Goal: Find specific page/section: Find specific page/section

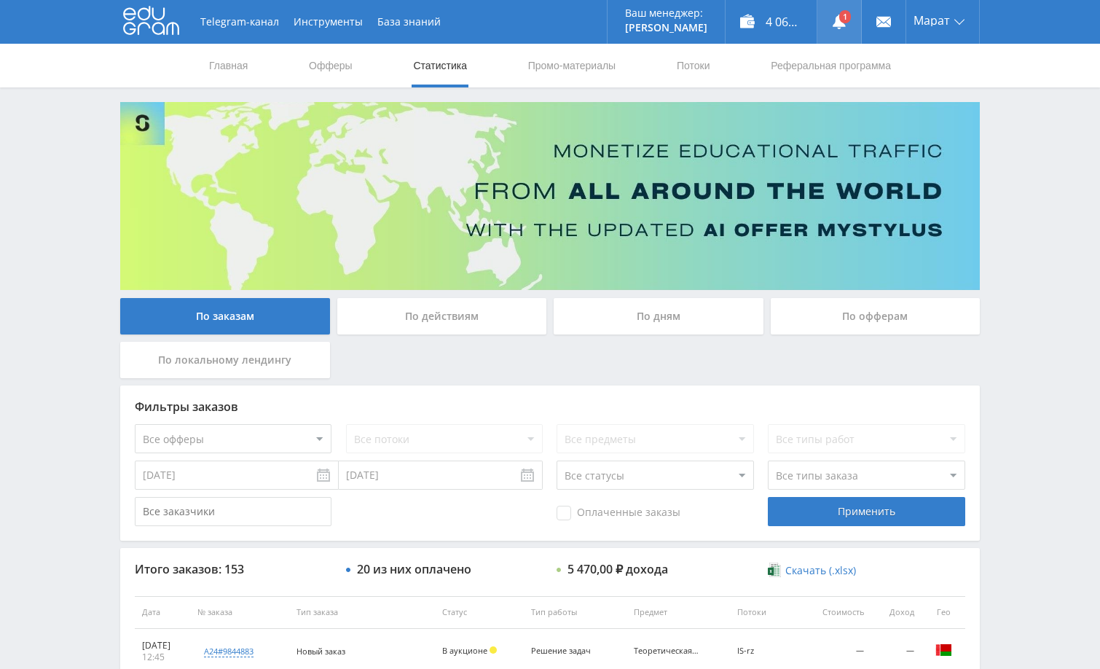
click at [839, 23] on use at bounding box center [838, 22] width 13 height 15
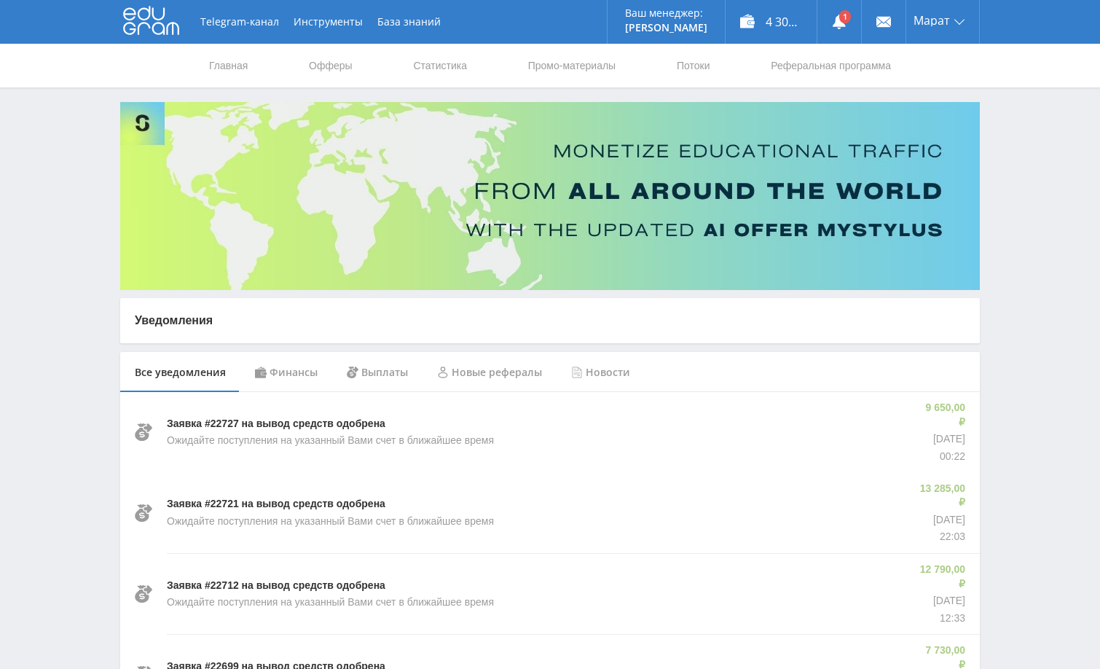
click at [294, 368] on div "Финансы" at bounding box center [286, 372] width 92 height 41
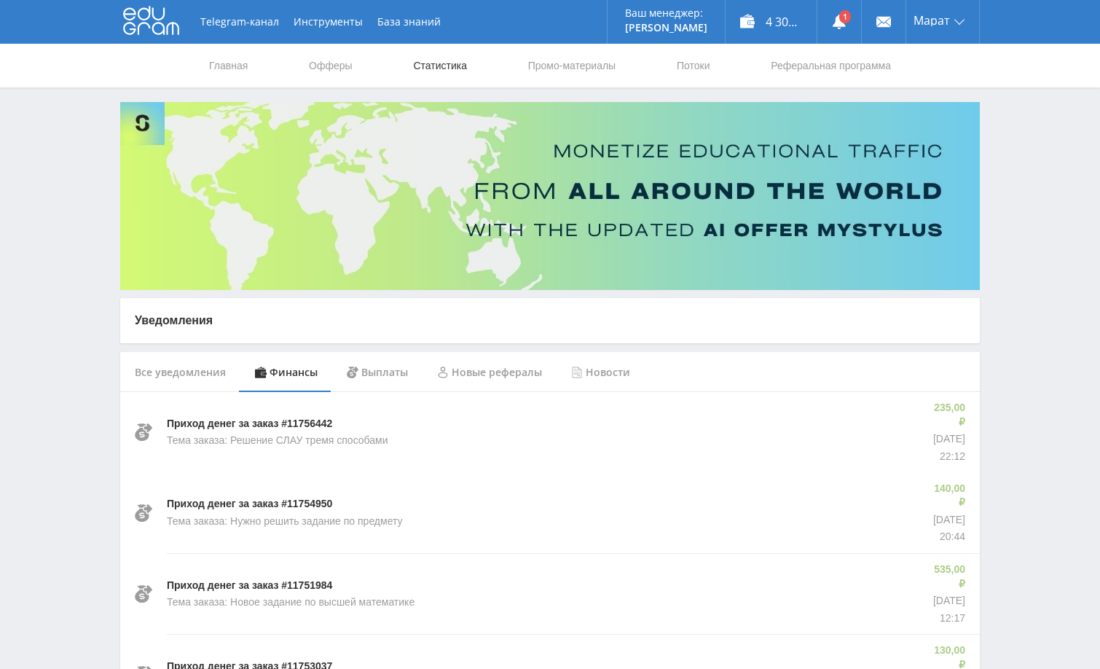
click at [435, 69] on link "Статистика" at bounding box center [439, 66] width 57 height 44
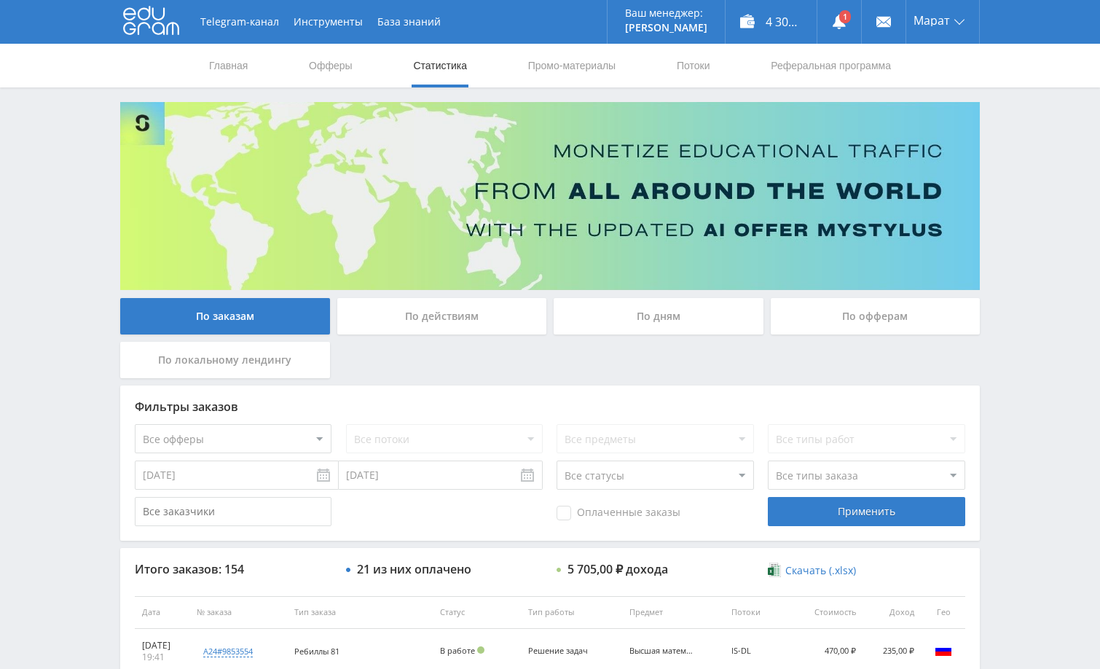
click at [1004, 416] on div "Telegram-канал Инструменты База знаний Ваш менеджер: [PERSON_NAME] Alex Online …" at bounding box center [550, 611] width 1100 height 1223
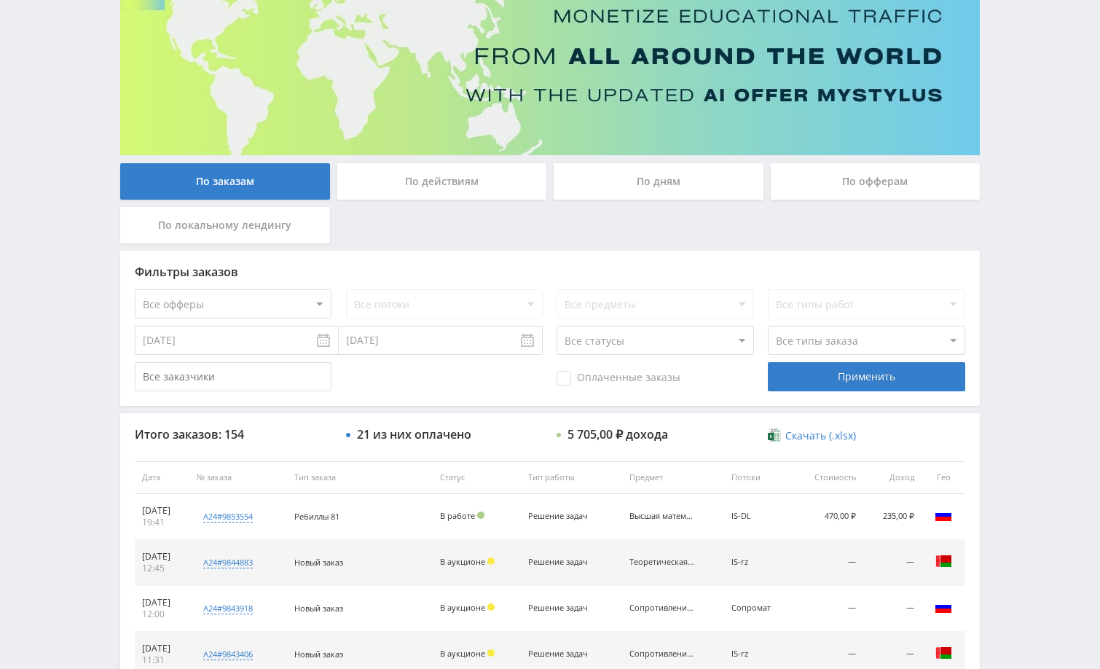
scroll to position [146, 0]
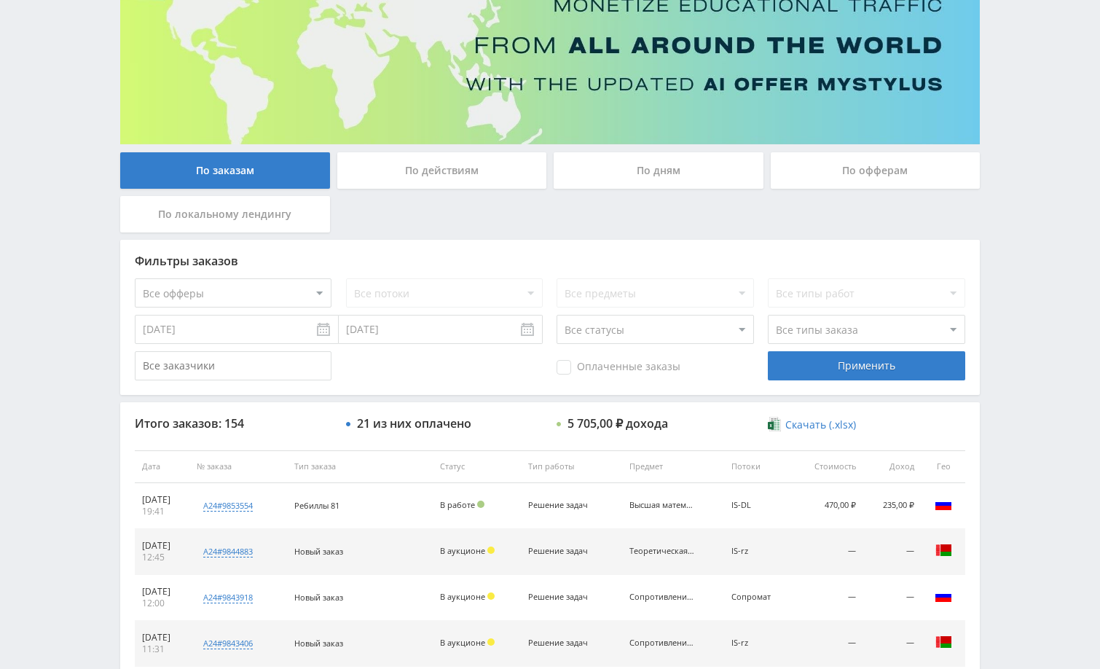
click at [1018, 410] on div "Telegram-канал Инструменты База знаний Ваш менеджер: [PERSON_NAME] Alex Online …" at bounding box center [550, 465] width 1100 height 1223
click at [993, 194] on div "Telegram-канал Инструменты База знаний Ваш менеджер: [PERSON_NAME] Online @edug…" at bounding box center [550, 465] width 1100 height 1223
drag, startPoint x: 1055, startPoint y: 291, endPoint x: 1041, endPoint y: 300, distance: 17.0
click at [1055, 291] on div "Telegram-канал Инструменты База знаний Ваш менеджер: [PERSON_NAME] Online @edug…" at bounding box center [550, 465] width 1100 height 1223
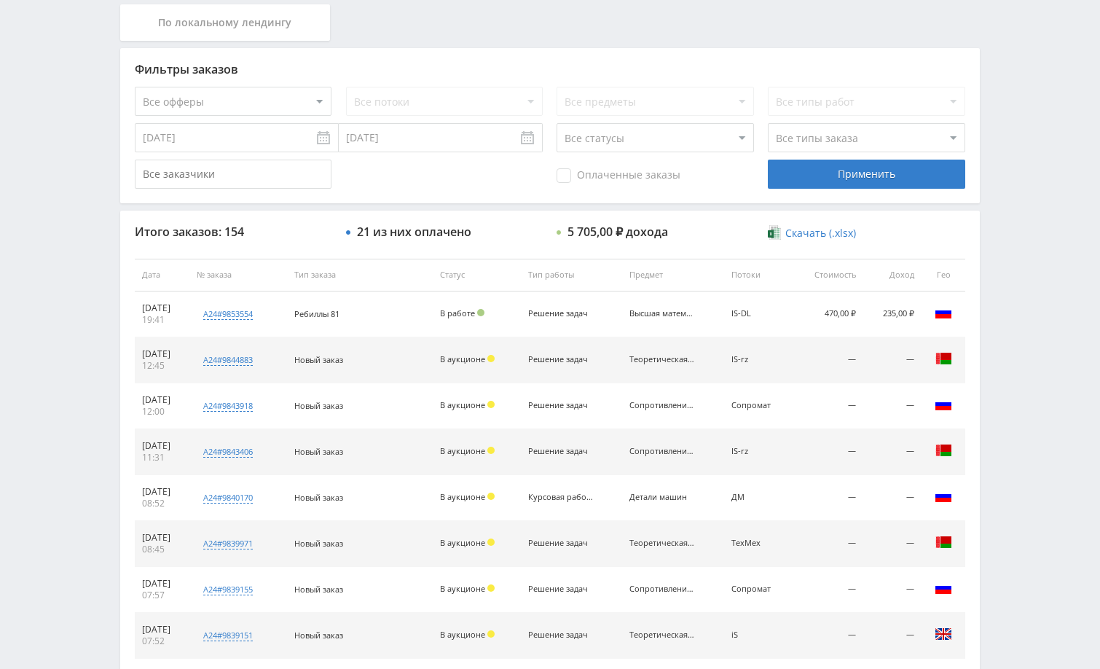
scroll to position [336, 0]
click at [1041, 292] on div "Telegram-канал Инструменты База знаний Ваш менеджер: [PERSON_NAME] Online @edug…" at bounding box center [550, 275] width 1100 height 1223
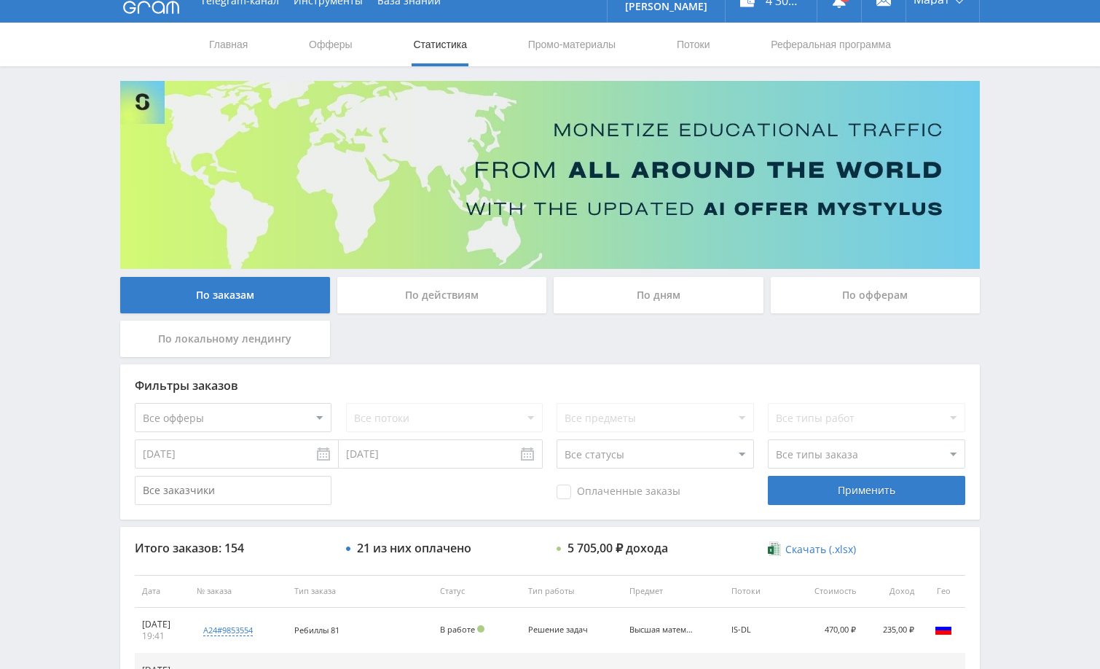
scroll to position [0, 0]
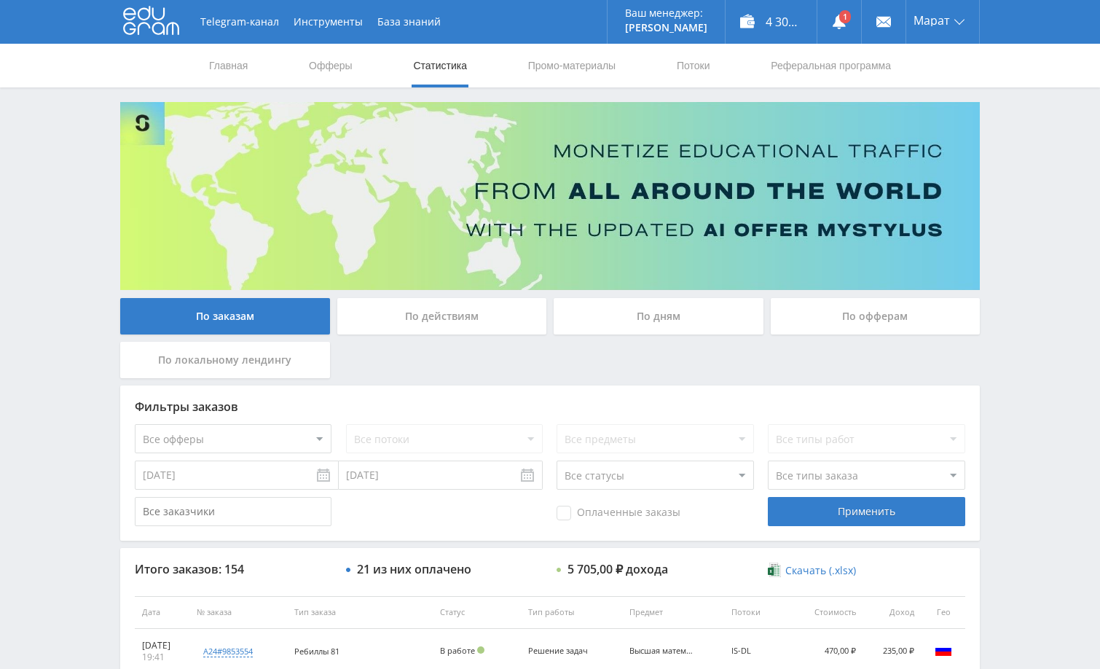
click at [1038, 220] on div "Telegram-канал Инструменты База знаний Ваш менеджер: [PERSON_NAME] Online @edug…" at bounding box center [550, 611] width 1100 height 1223
drag, startPoint x: 1019, startPoint y: 216, endPoint x: 1022, endPoint y: 200, distance: 17.0
click at [1022, 202] on div "Telegram-канал Инструменты База знаний Ваш менеджер: [PERSON_NAME] Alex Online …" at bounding box center [550, 611] width 1100 height 1223
click at [1021, 194] on div "Telegram-канал Инструменты База знаний Ваш менеджер: [PERSON_NAME] Online @edug…" at bounding box center [550, 611] width 1100 height 1223
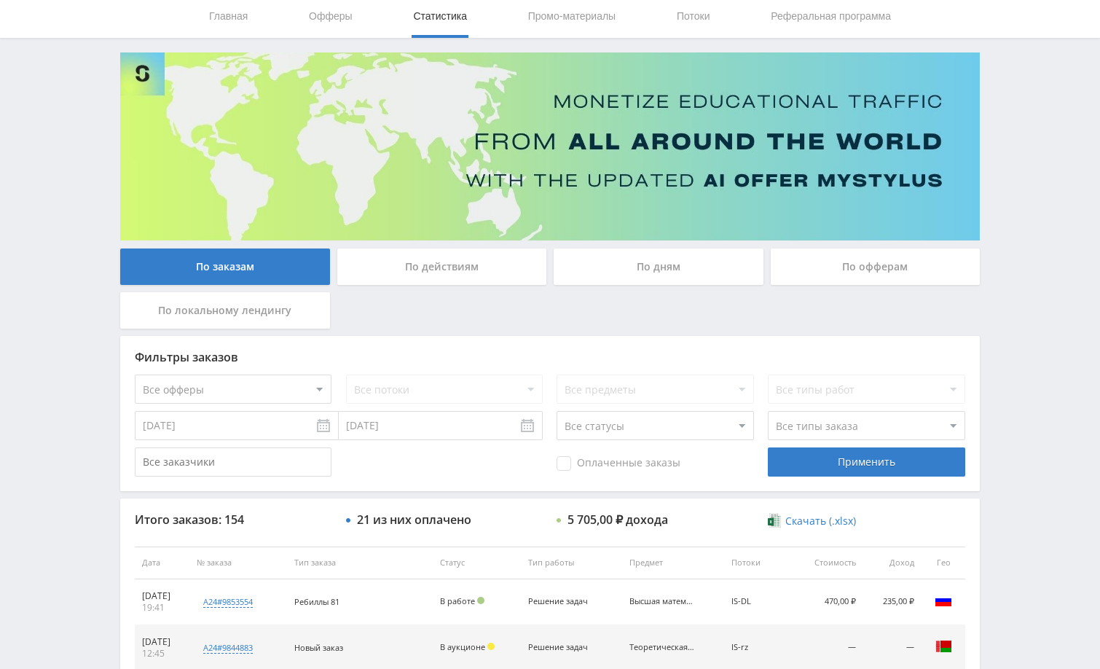
scroll to position [107, 0]
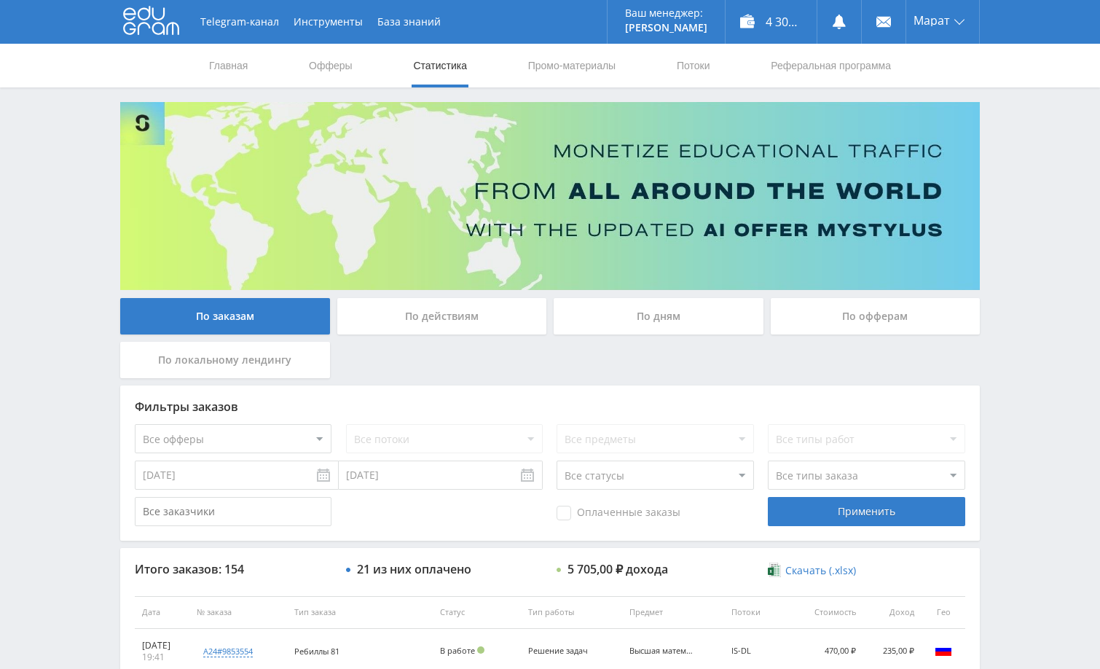
click at [1020, 208] on div "Telegram-канал Инструменты База знаний Ваш менеджер: [PERSON_NAME] Alex Online …" at bounding box center [550, 611] width 1100 height 1223
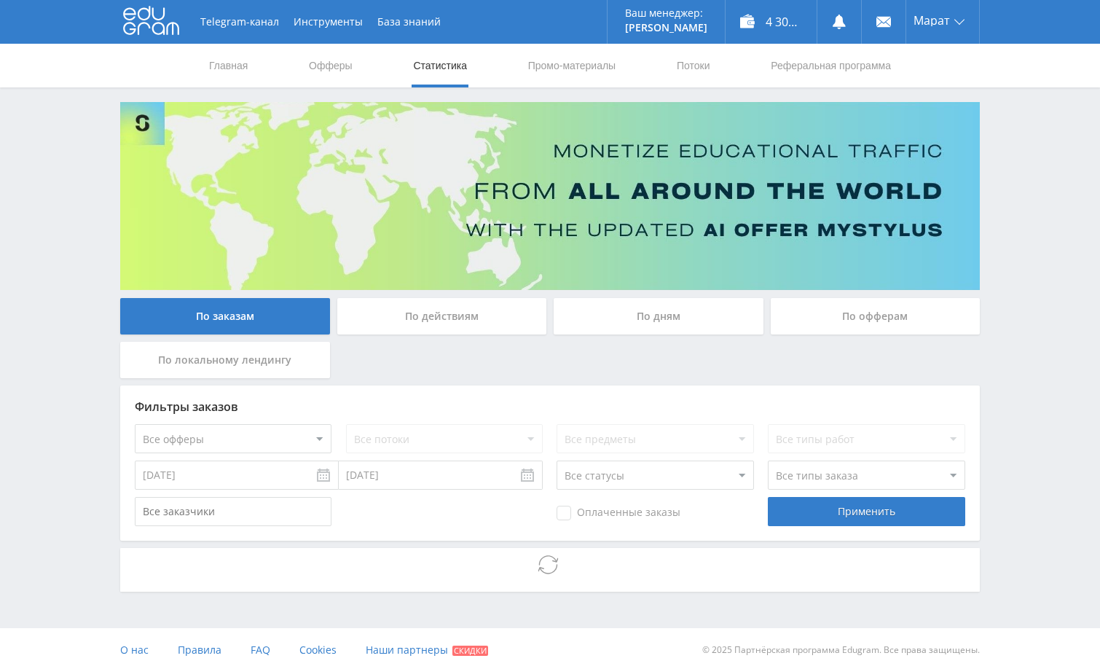
click at [1011, 291] on div "Telegram-канал Инструменты База знаний Ваш менеджер: [PERSON_NAME] Online @edug…" at bounding box center [550, 335] width 1100 height 671
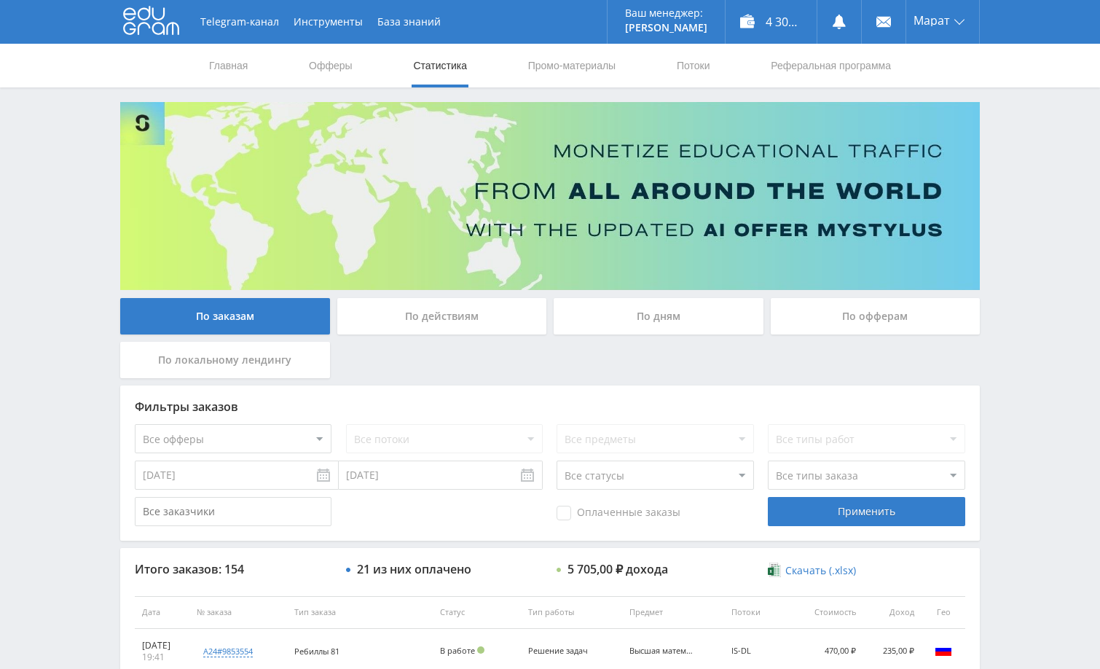
click at [1070, 186] on div "Telegram-канал Инструменты База знаний Ваш менеджер: [PERSON_NAME] Online @edug…" at bounding box center [550, 611] width 1100 height 1223
click at [1054, 180] on div "Telegram-канал Инструменты База знаний Ваш менеджер: [PERSON_NAME] Online @edug…" at bounding box center [550, 611] width 1100 height 1223
click at [1054, 178] on div "Telegram-канал Инструменты База знаний Ваш менеджер: [PERSON_NAME] Online @edug…" at bounding box center [550, 611] width 1100 height 1223
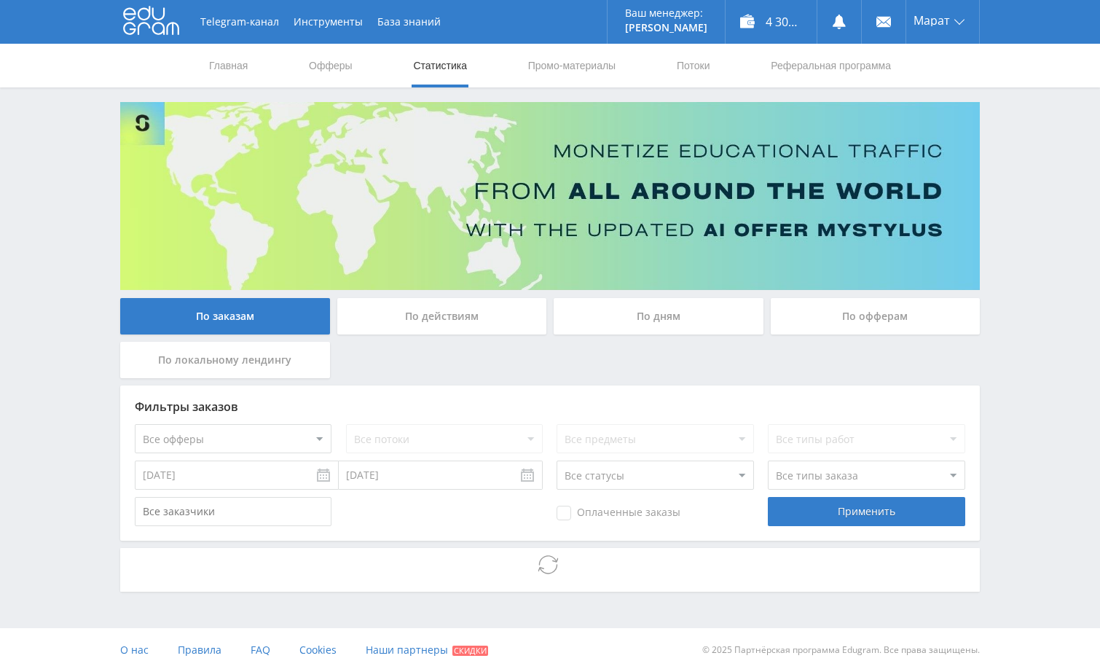
click at [1022, 401] on div "Telegram-канал Инструменты База знаний Ваш менеджер: Alex Alex Online @edugram_…" at bounding box center [550, 335] width 1100 height 671
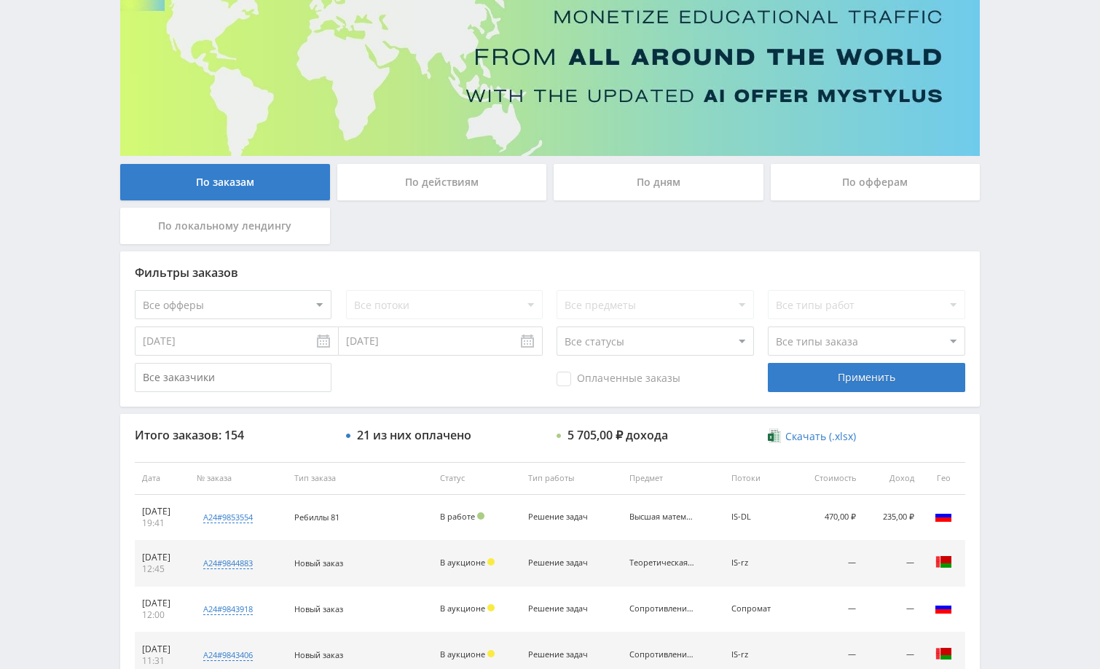
scroll to position [218, 0]
